Goal: Transaction & Acquisition: Purchase product/service

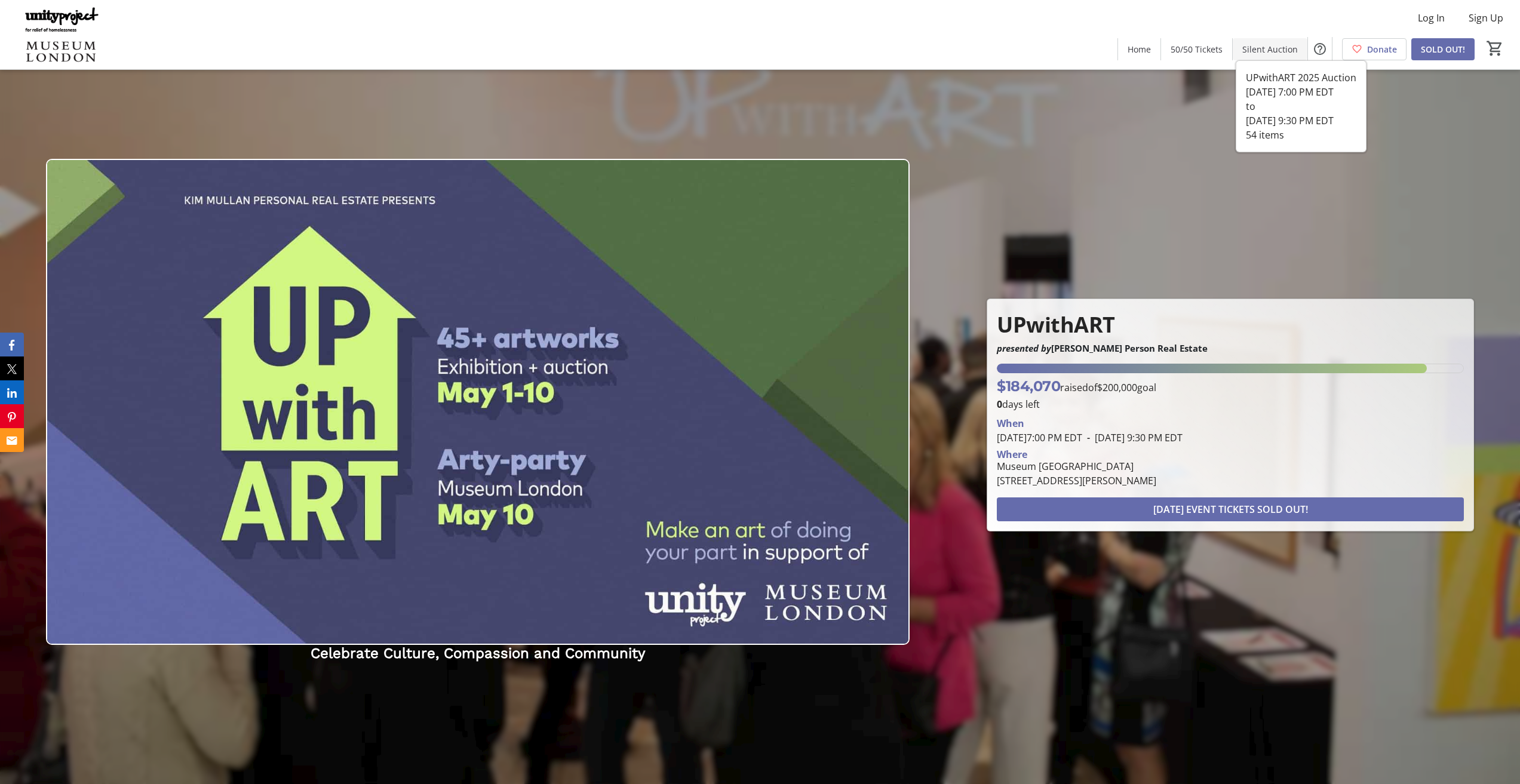
click at [1254, 46] on span "Silent Auction" at bounding box center [1270, 50] width 55 height 13
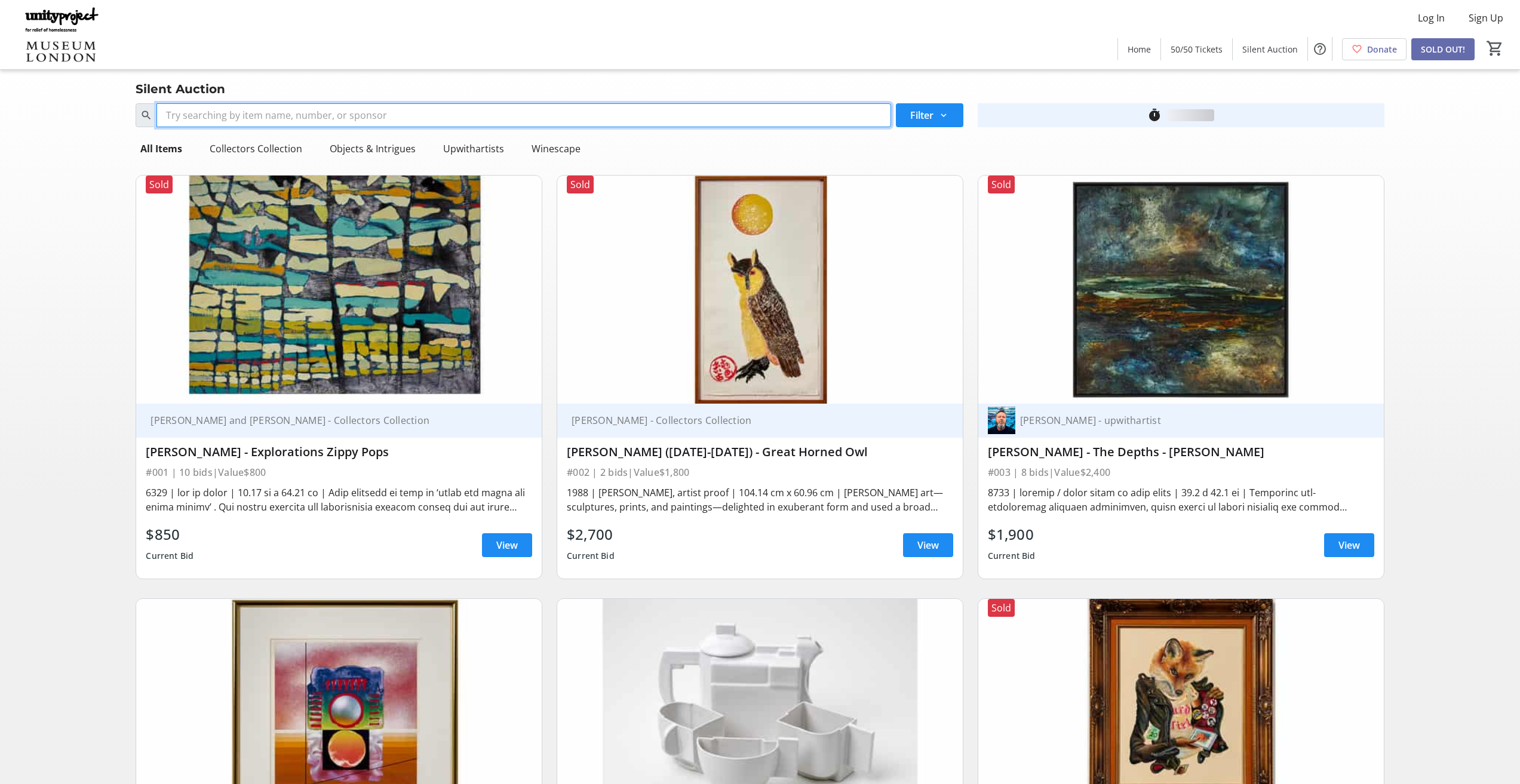
click at [415, 116] on input "Search" at bounding box center [523, 115] width 734 height 24
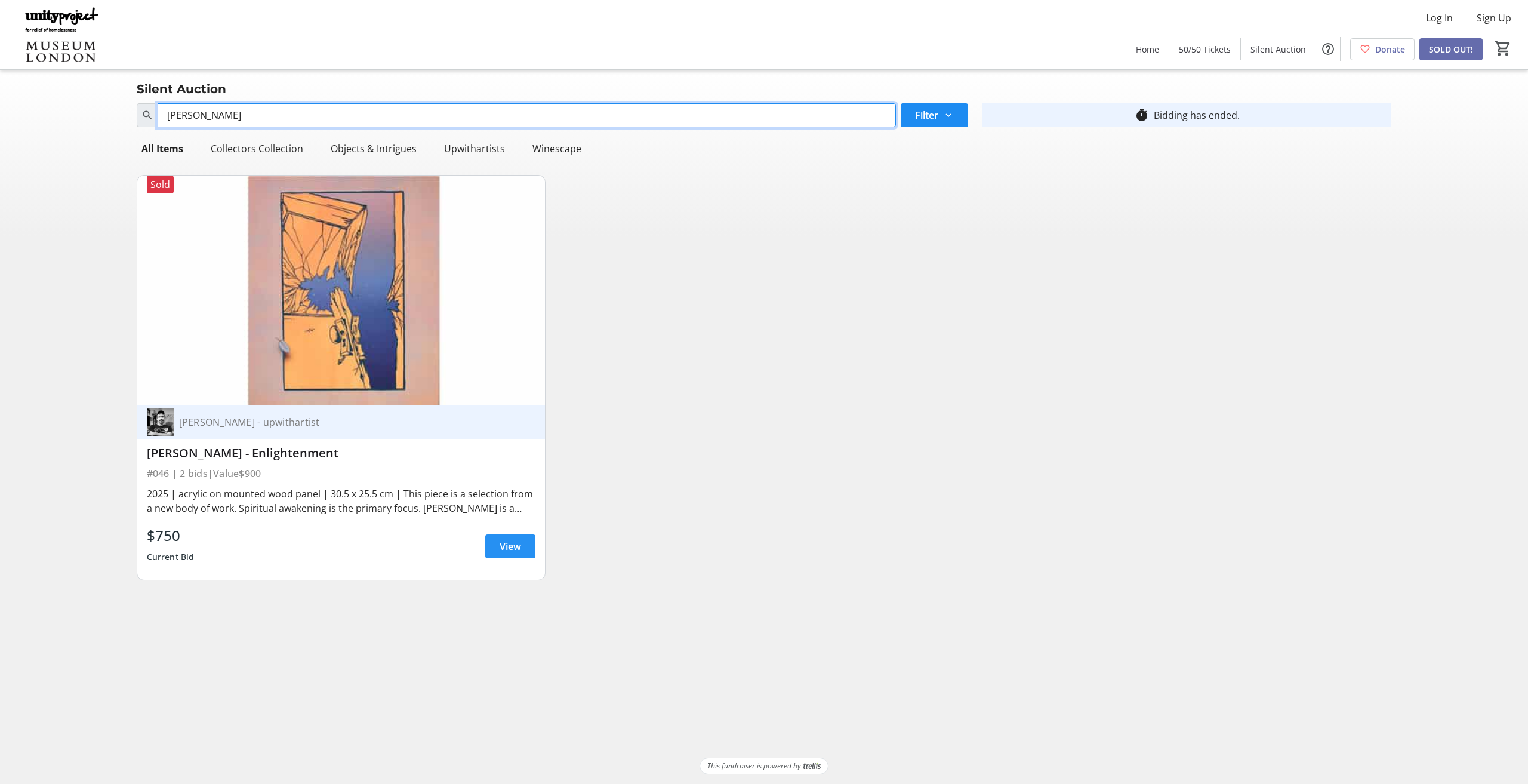
type input "[PERSON_NAME]"
click at [489, 541] on span at bounding box center [510, 546] width 50 height 29
